Goal: Transaction & Acquisition: Purchase product/service

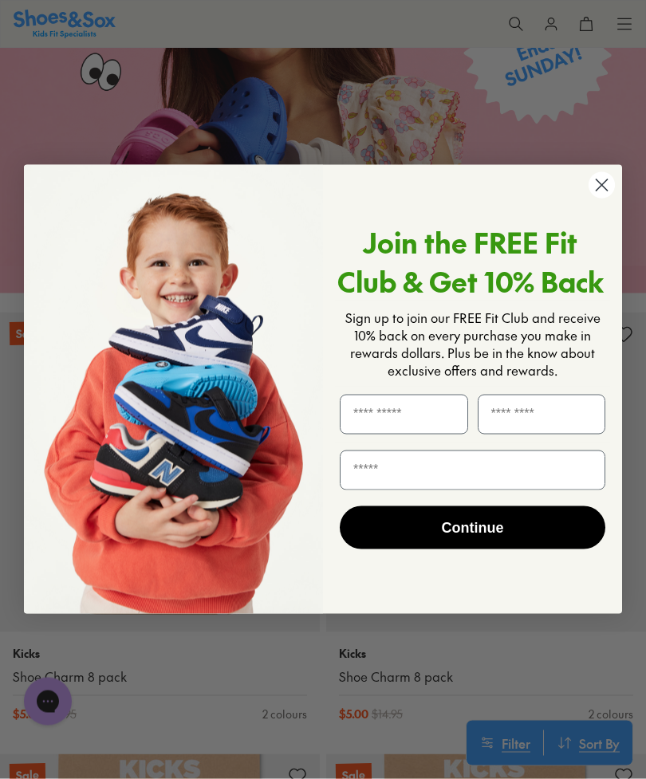
scroll to position [1548, 0]
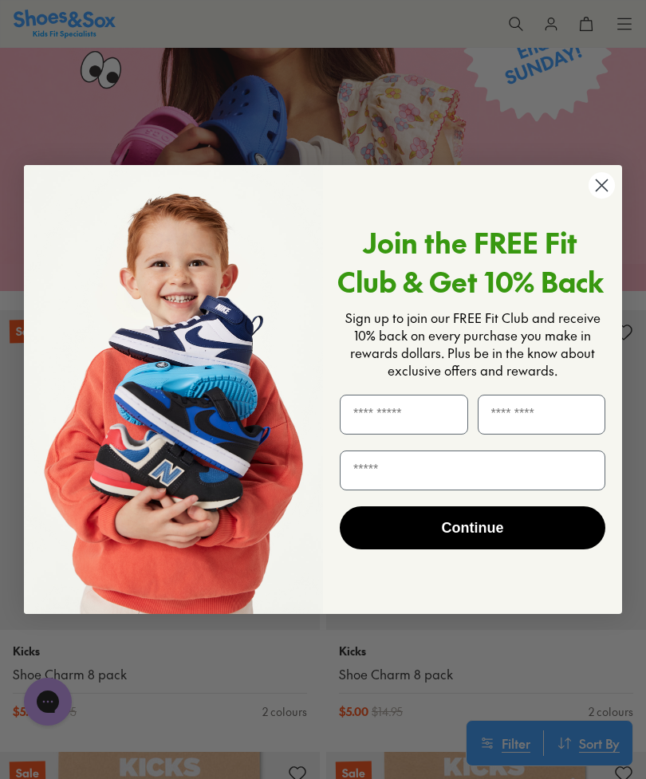
click at [610, 198] on circle "Close dialog" at bounding box center [601, 185] width 26 height 26
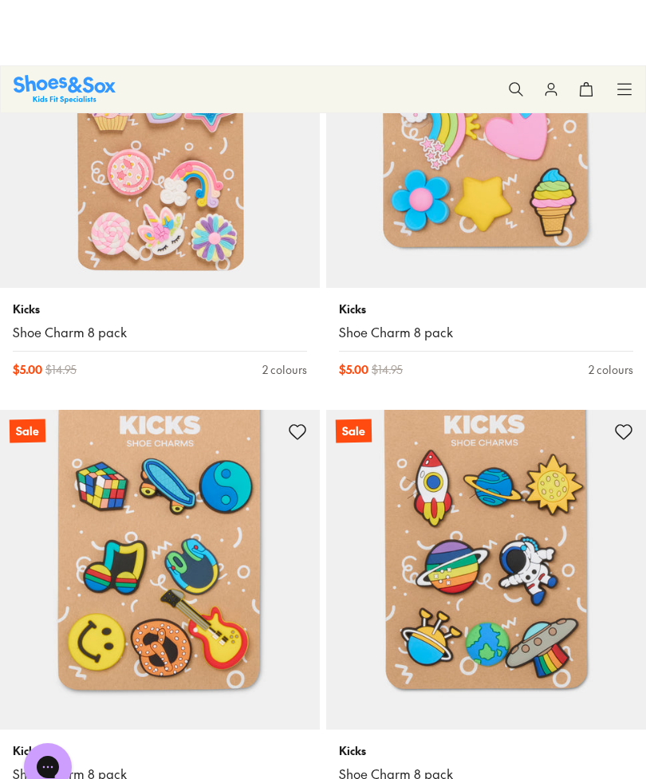
scroll to position [1744, 0]
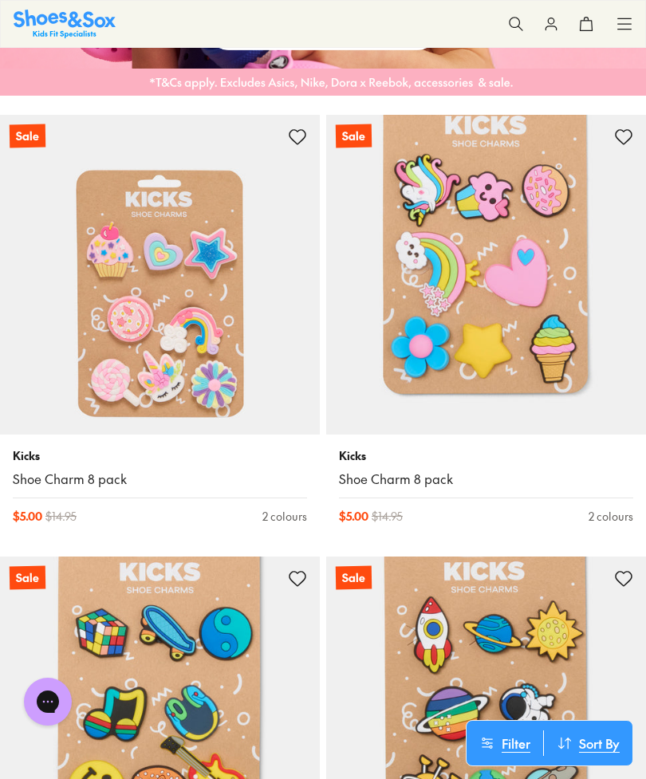
click at [168, 378] on img at bounding box center [160, 275] width 320 height 320
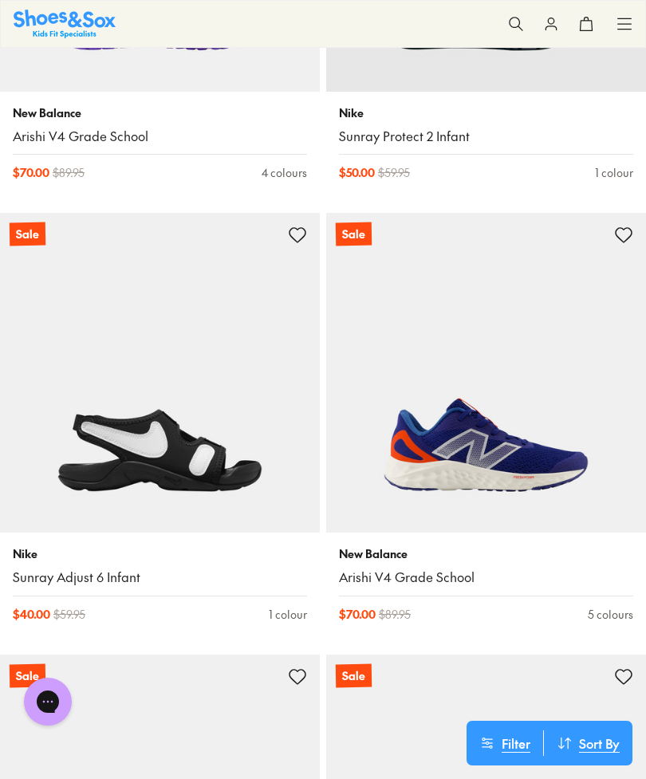
scroll to position [3891, 0]
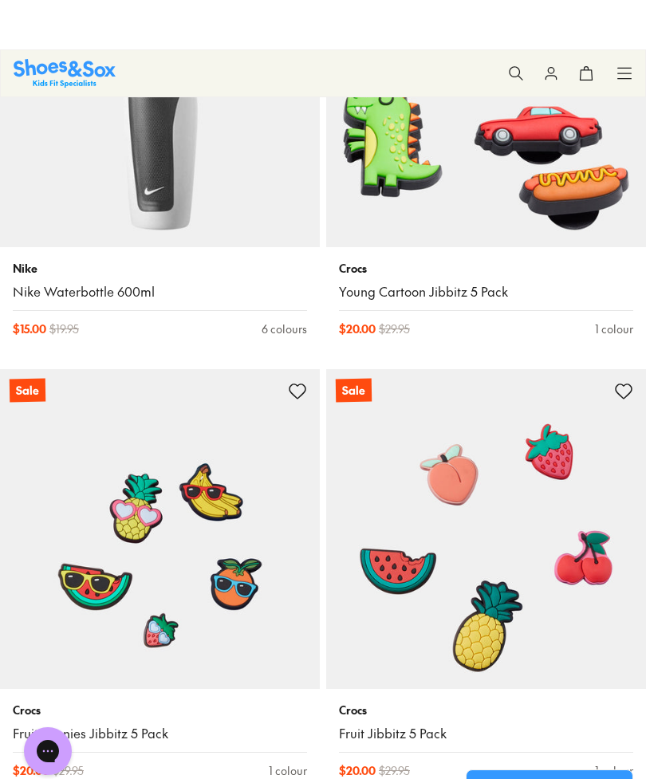
scroll to position [8434, 0]
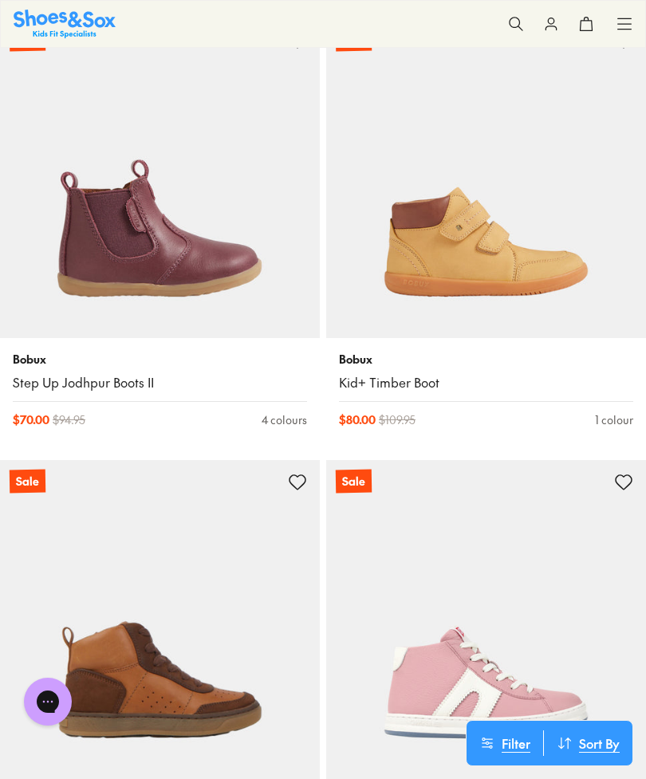
scroll to position [14809, 0]
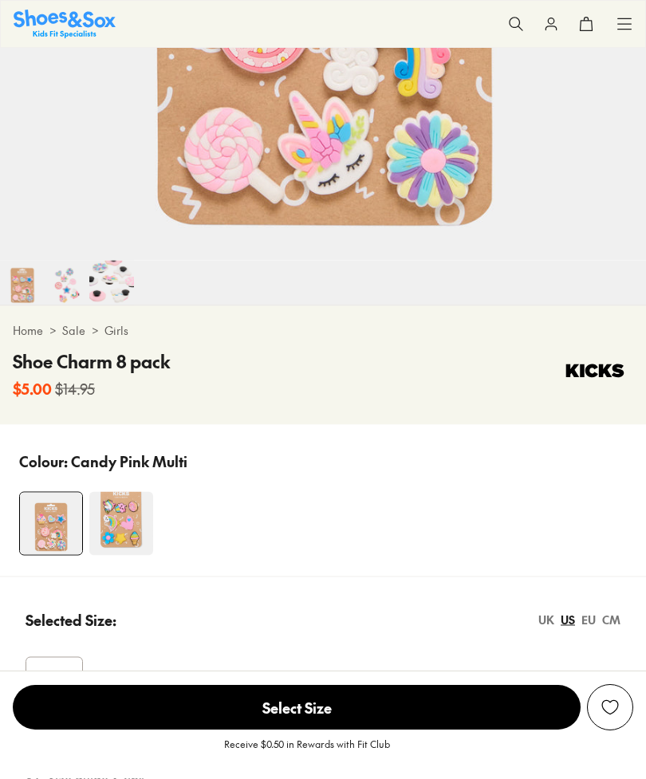
scroll to position [562, 0]
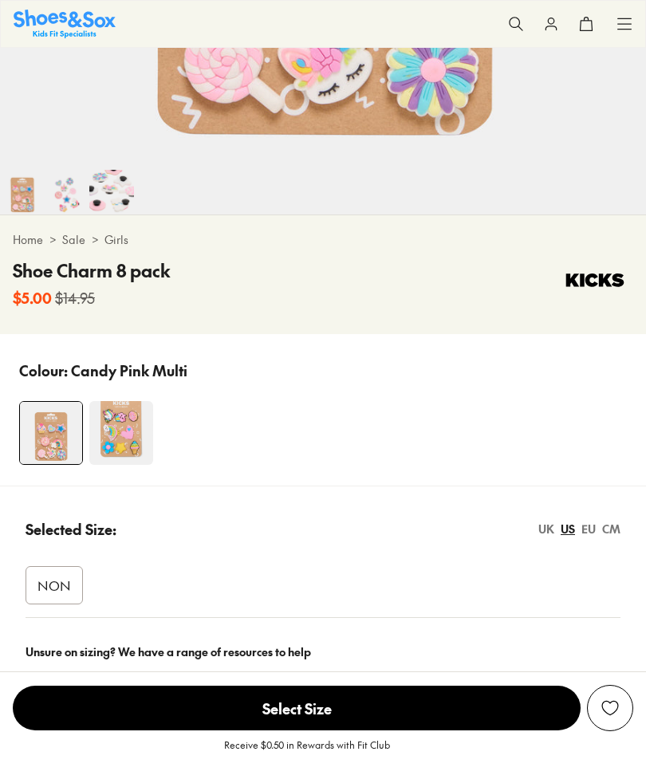
select select "*"
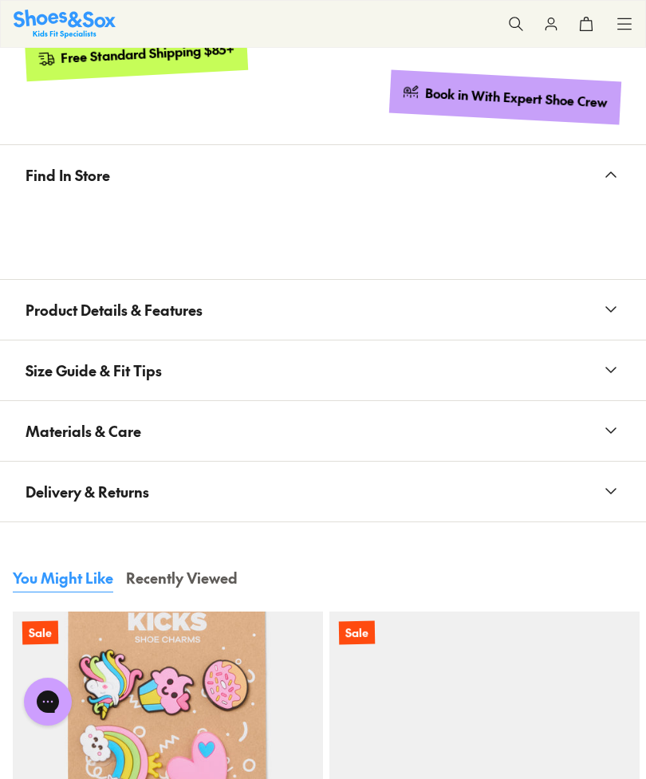
scroll to position [0, 0]
click at [149, 319] on span "Product Details & Features" at bounding box center [114, 309] width 177 height 47
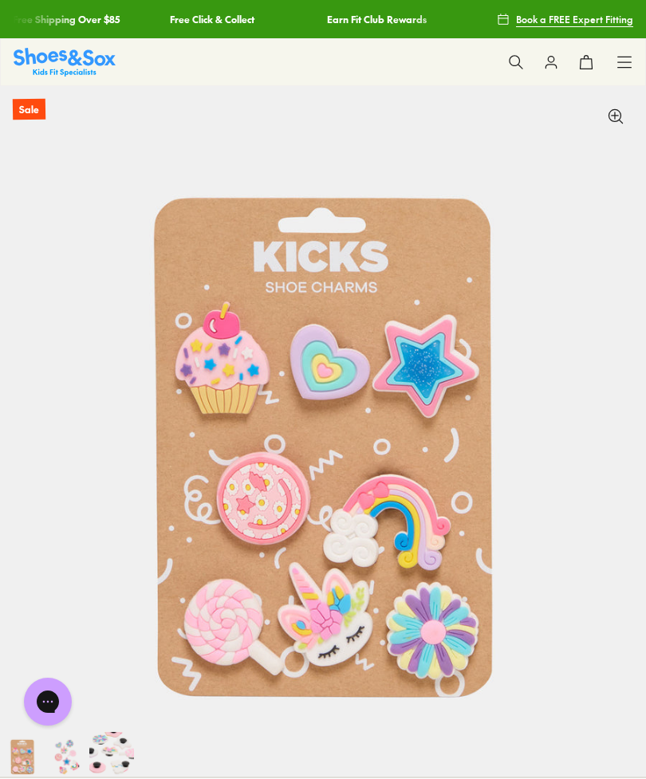
click at [630, 57] on use at bounding box center [625, 62] width 14 height 10
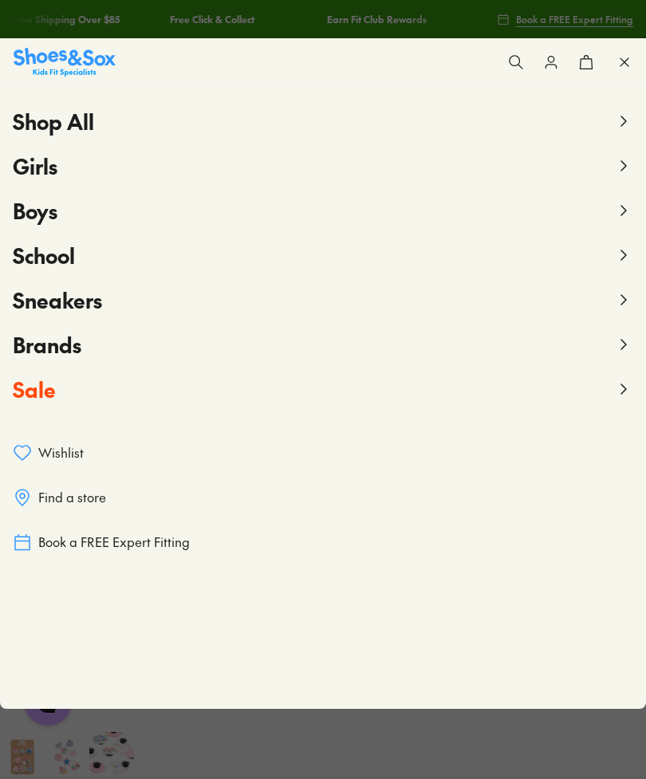
click at [44, 173] on span "Girls" at bounding box center [35, 165] width 45 height 29
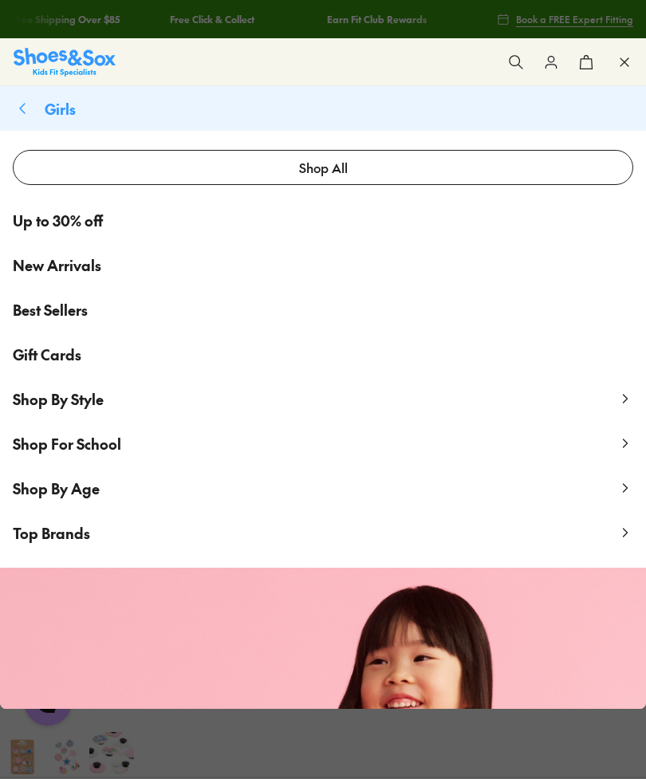
click at [60, 409] on p "Shop By Style" at bounding box center [58, 399] width 91 height 22
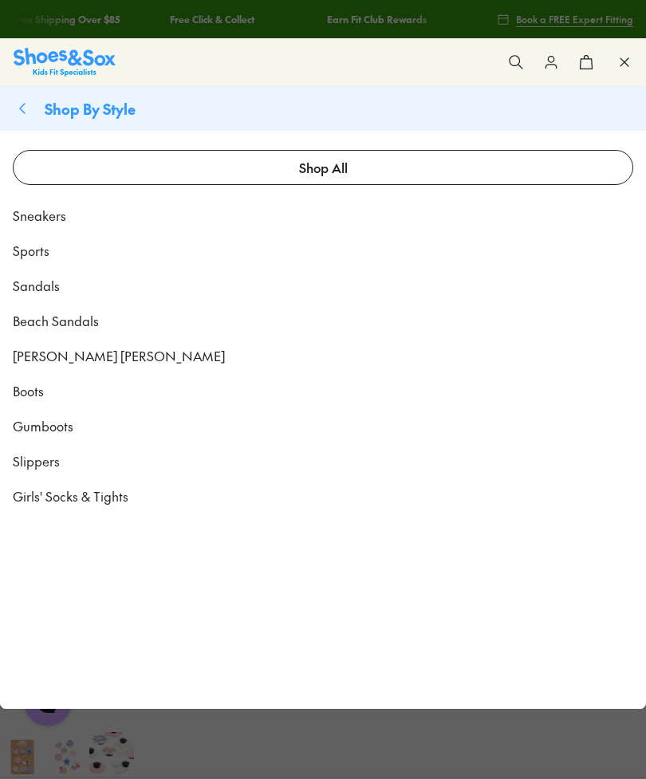
click at [45, 223] on span "Sneakers" at bounding box center [39, 215] width 53 height 19
click at [37, 292] on span "Sandals" at bounding box center [36, 285] width 47 height 19
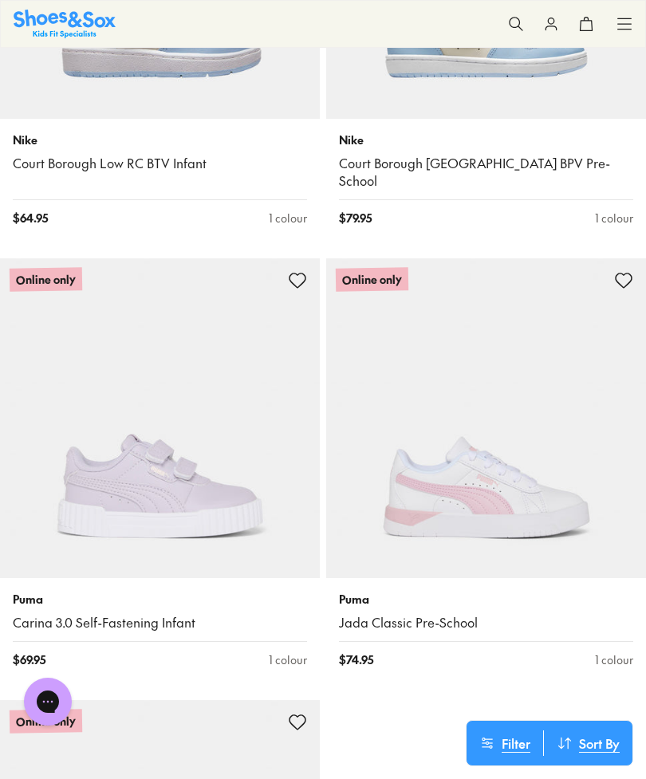
scroll to position [7025, 0]
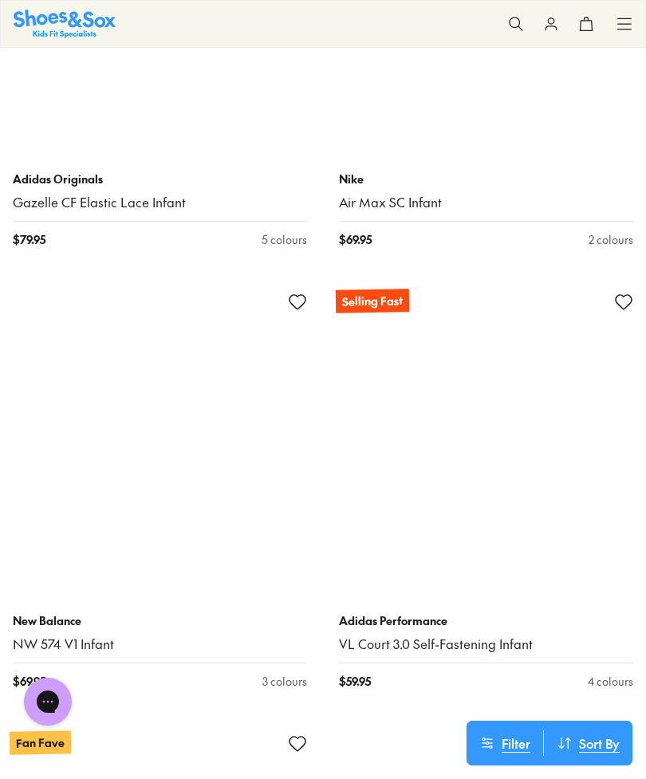
scroll to position [14137, 0]
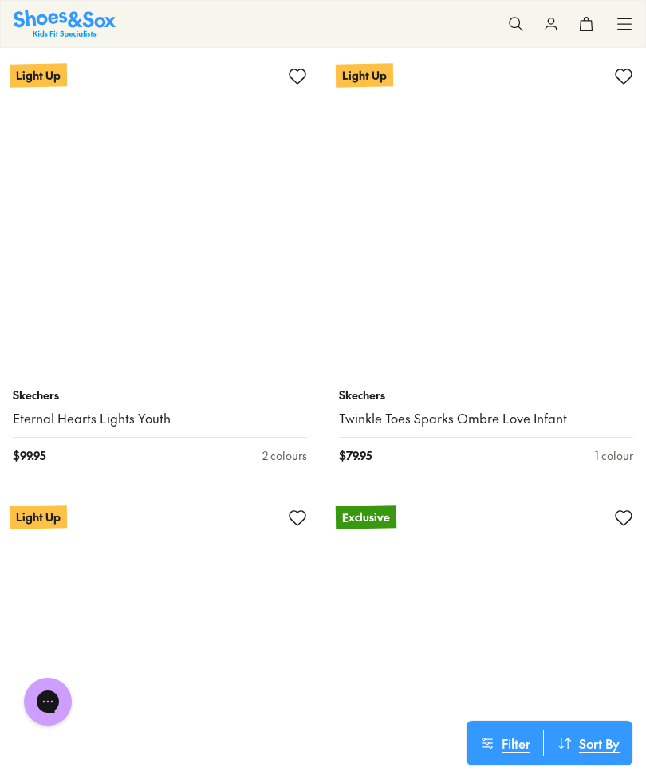
scroll to position [20416, 0]
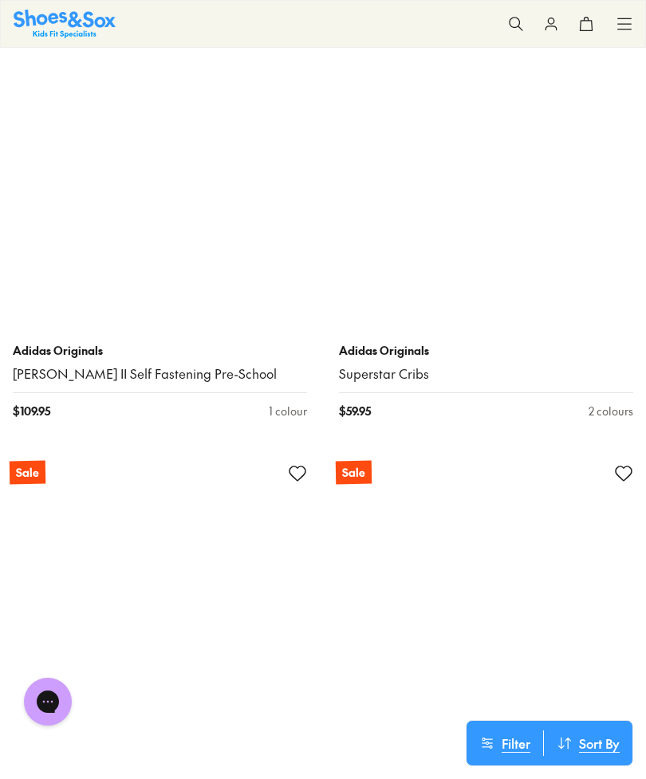
scroll to position [28154, 0]
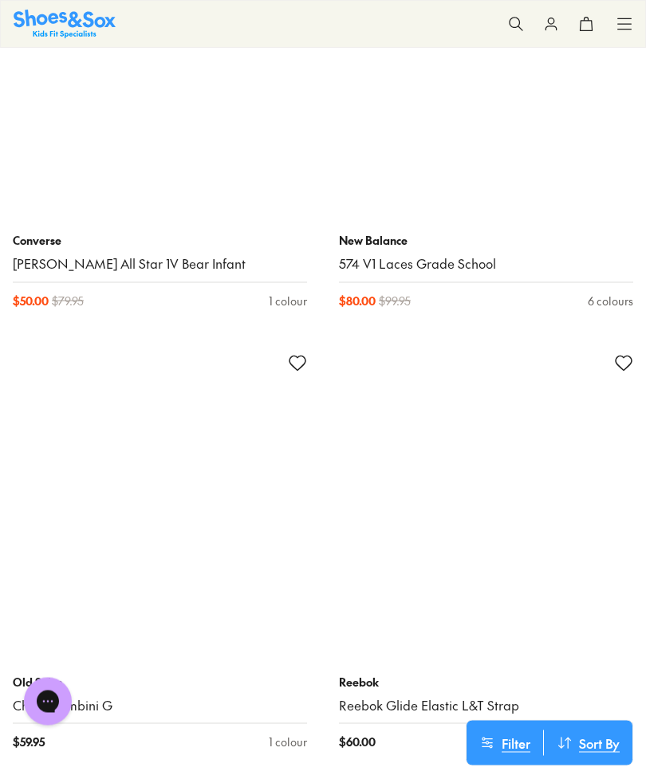
scroll to position [35334, 0]
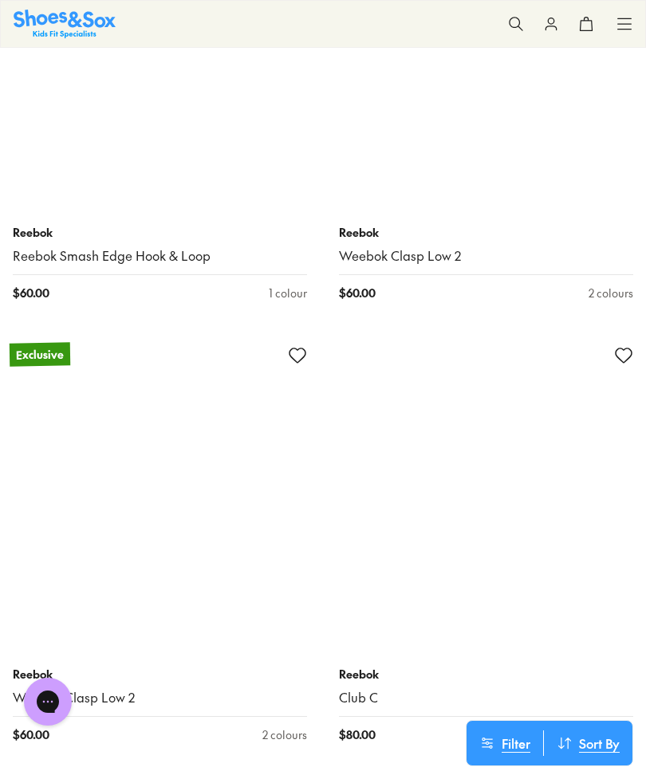
scroll to position [42359, 0]
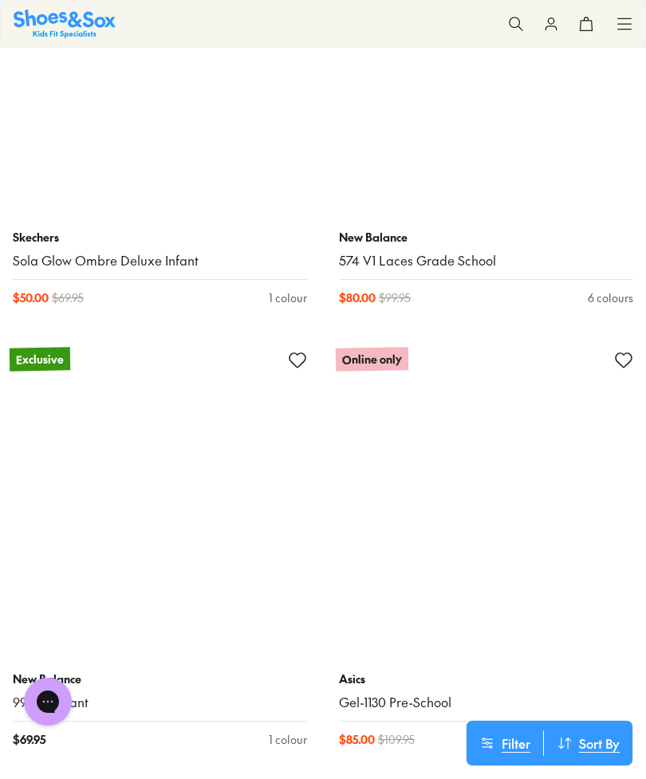
scroll to position [49328, 0]
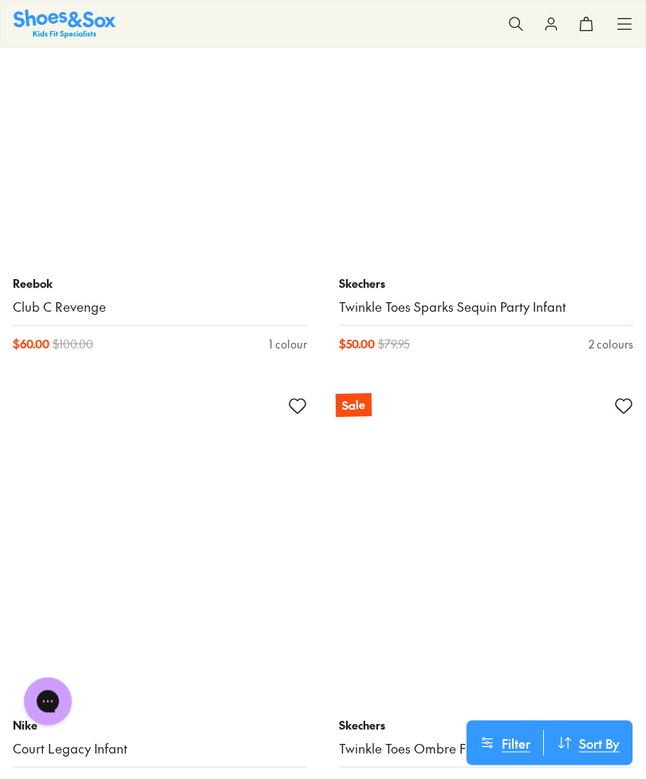
scroll to position [56380, 0]
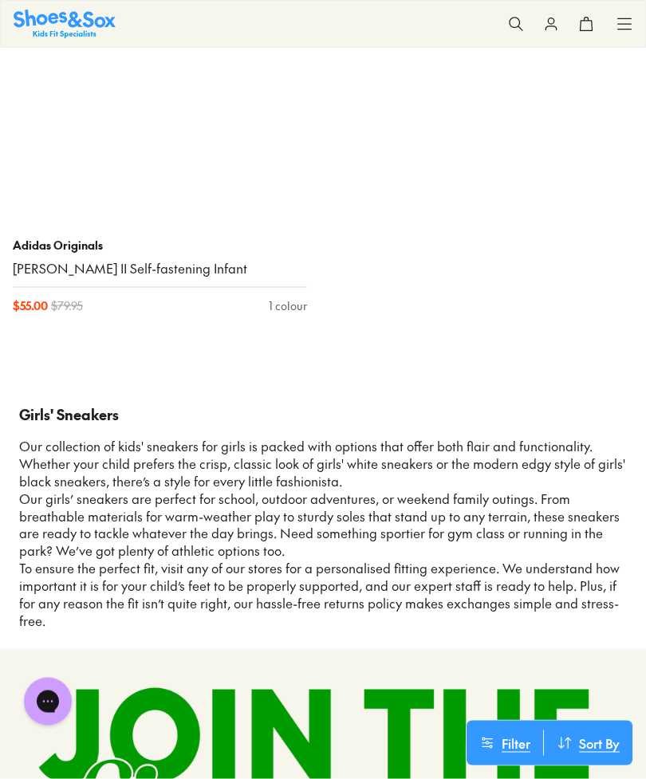
scroll to position [61604, 0]
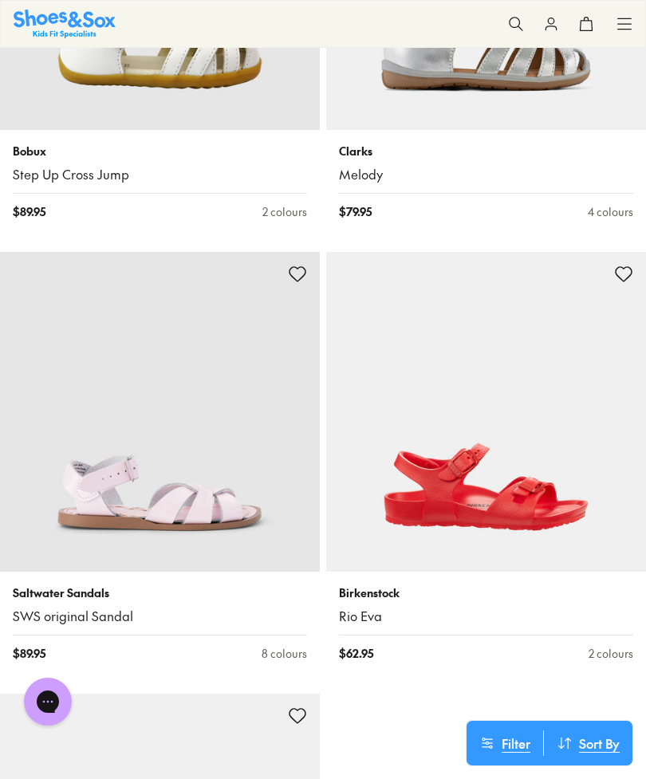
scroll to position [7098, 0]
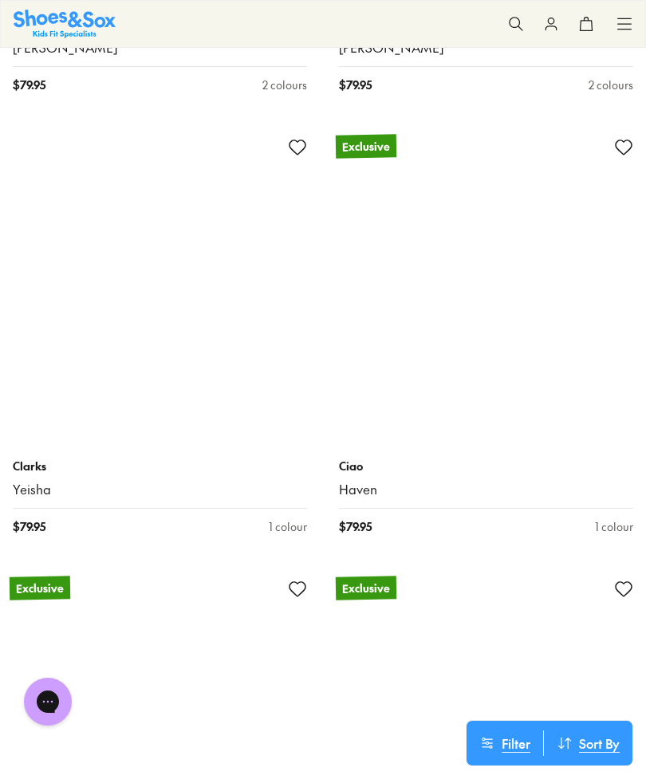
scroll to position [11940, 0]
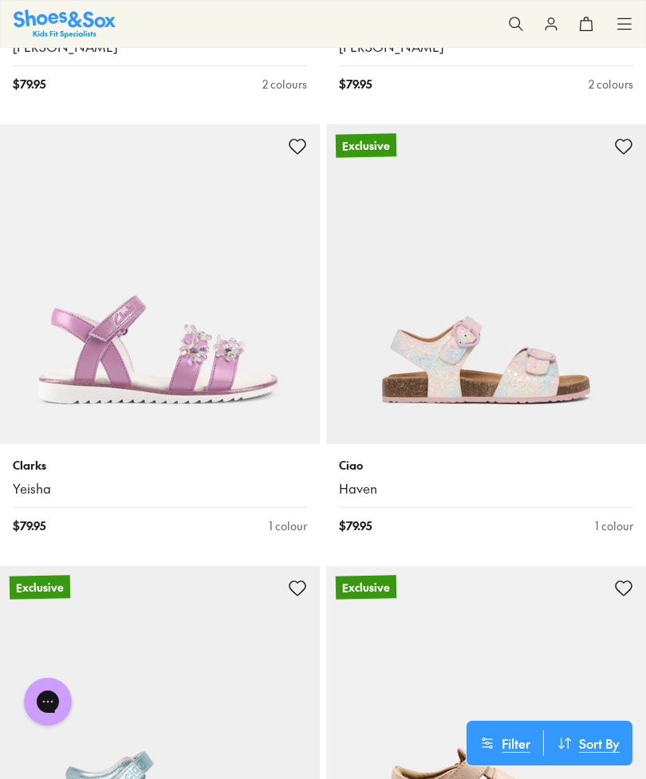
click at [196, 347] on img at bounding box center [160, 284] width 320 height 320
